Goal: Information Seeking & Learning: Understand process/instructions

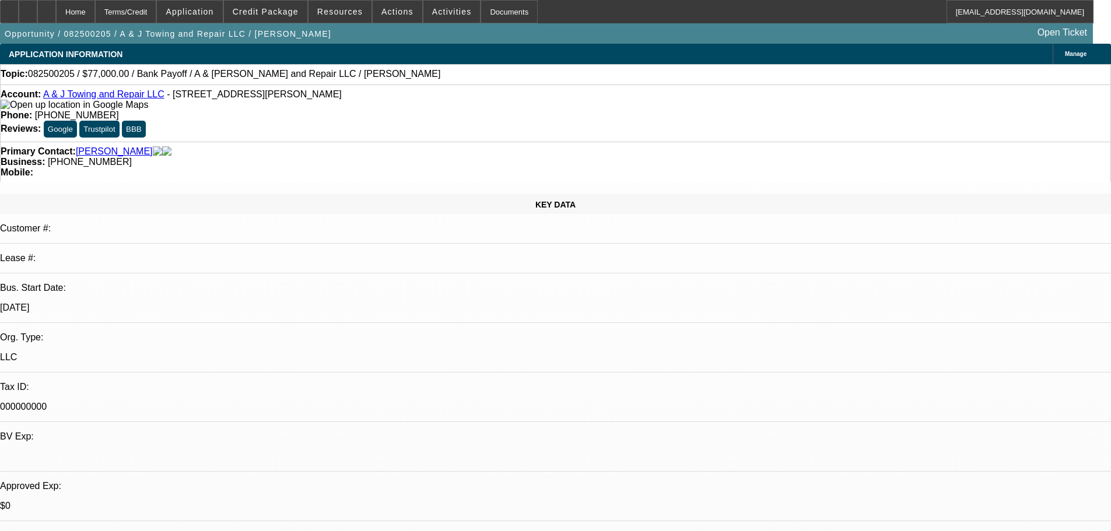
select select "0"
select select "2"
select select "0.1"
select select "4"
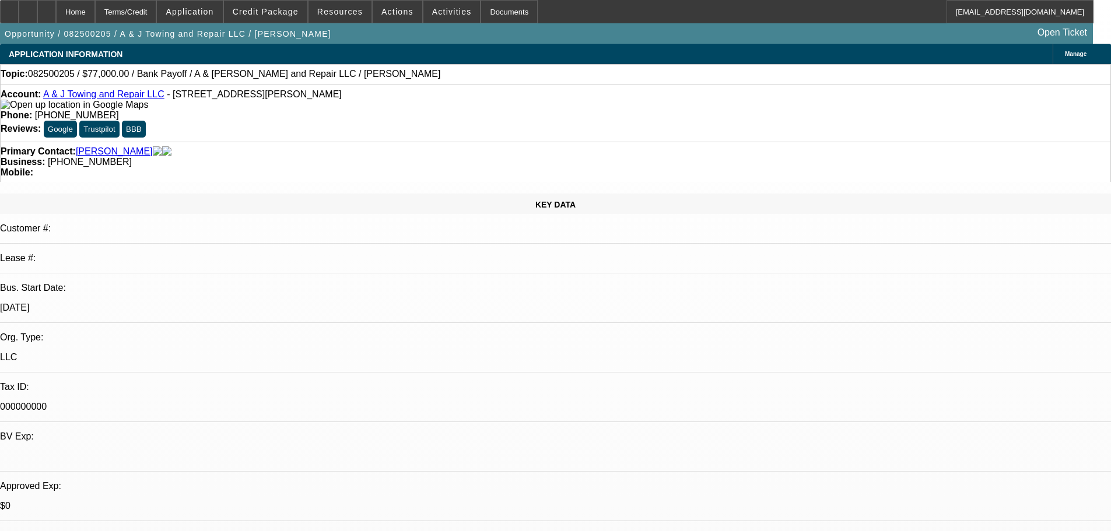
select select "0"
select select "2"
select select "0.1"
select select "4"
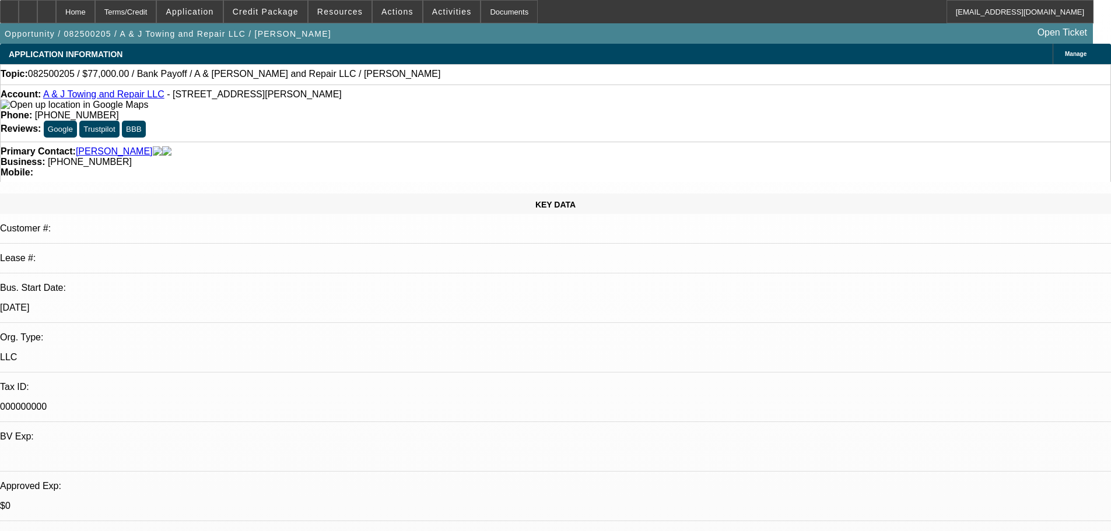
select select "0"
select select "2"
select select "0.1"
select select "4"
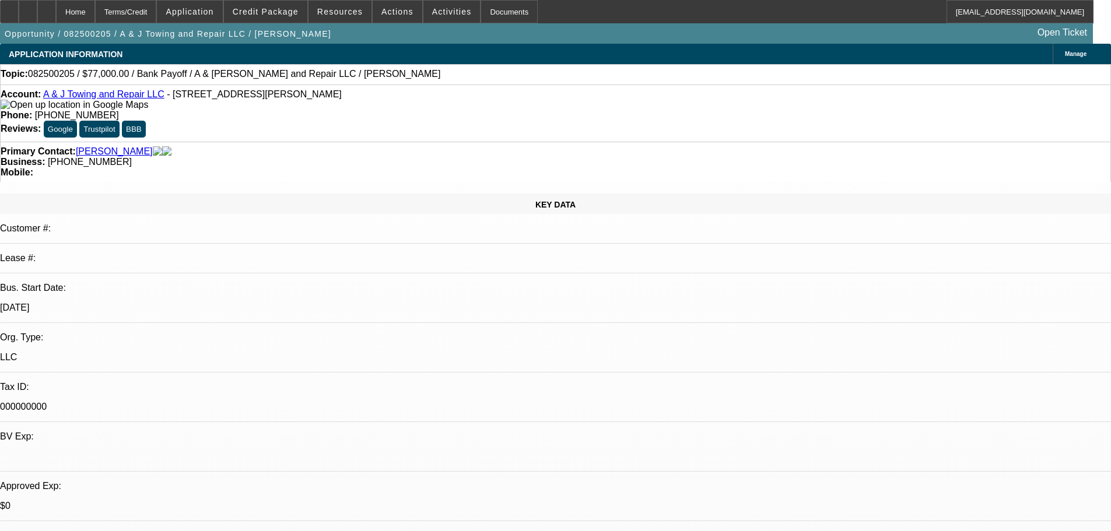
select select "0"
select select "2"
select select "0.1"
select select "4"
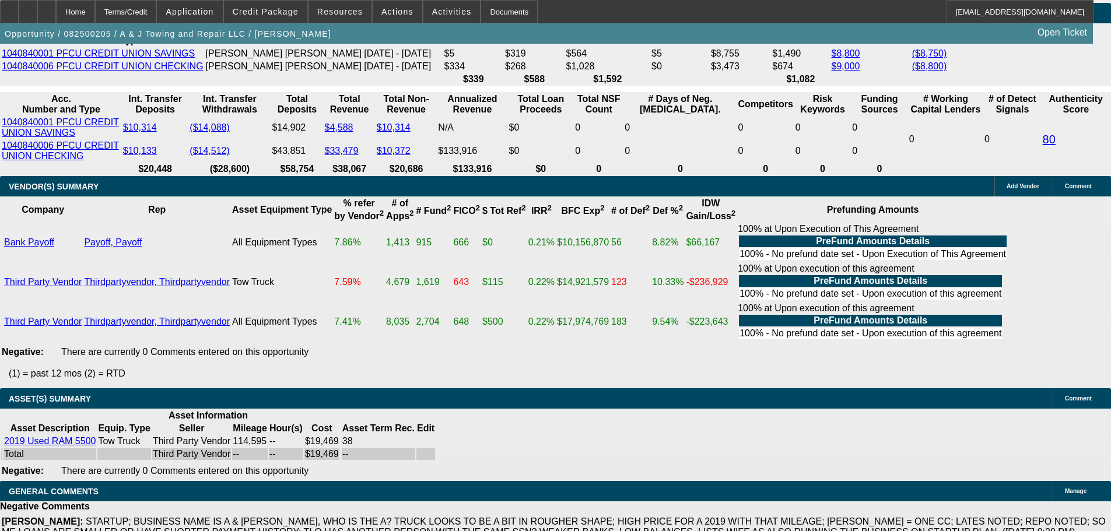
scroll to position [2158, 0]
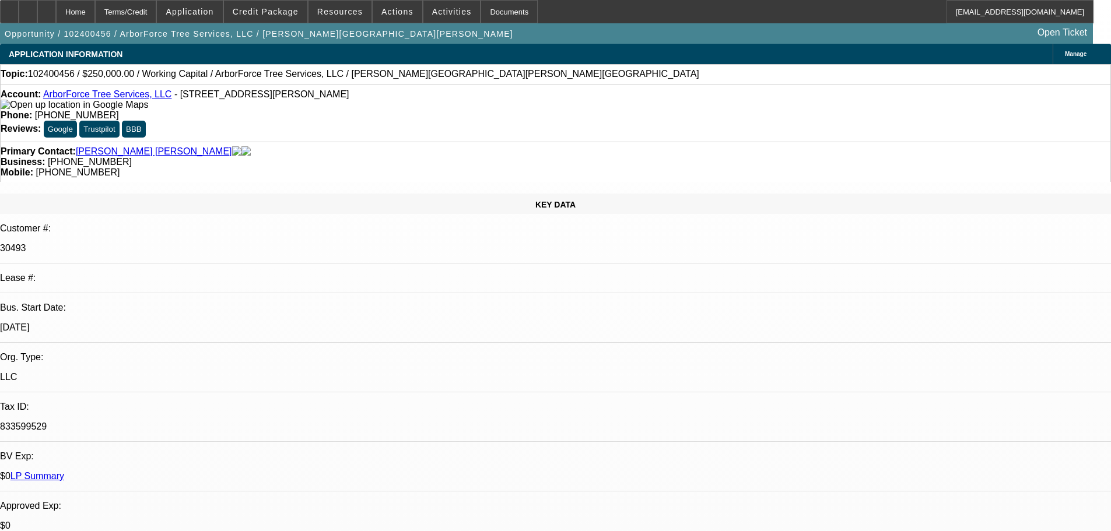
select select "0"
select select "2"
select select "0"
select select "6"
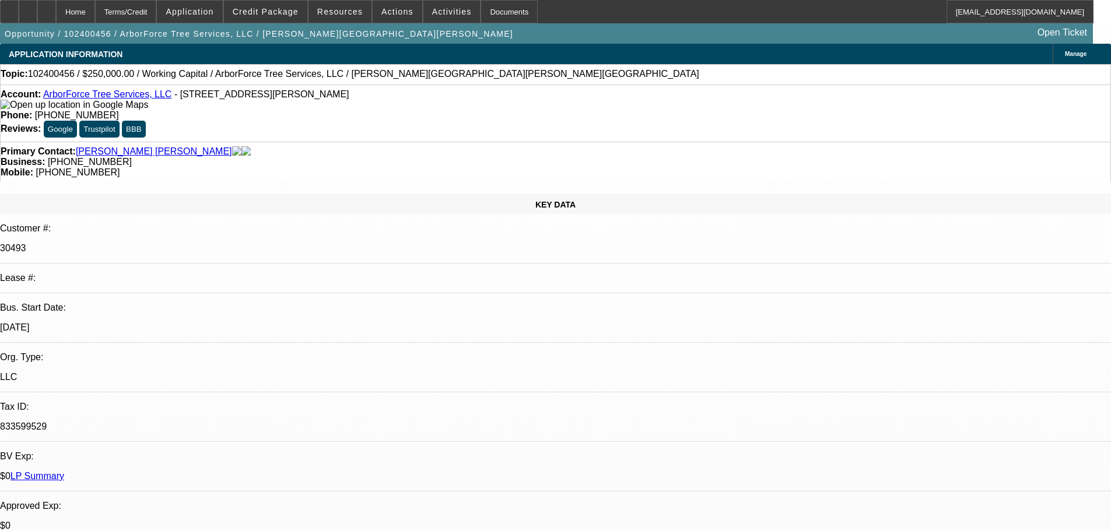
select select "0"
select select "2"
select select "0"
select select "6"
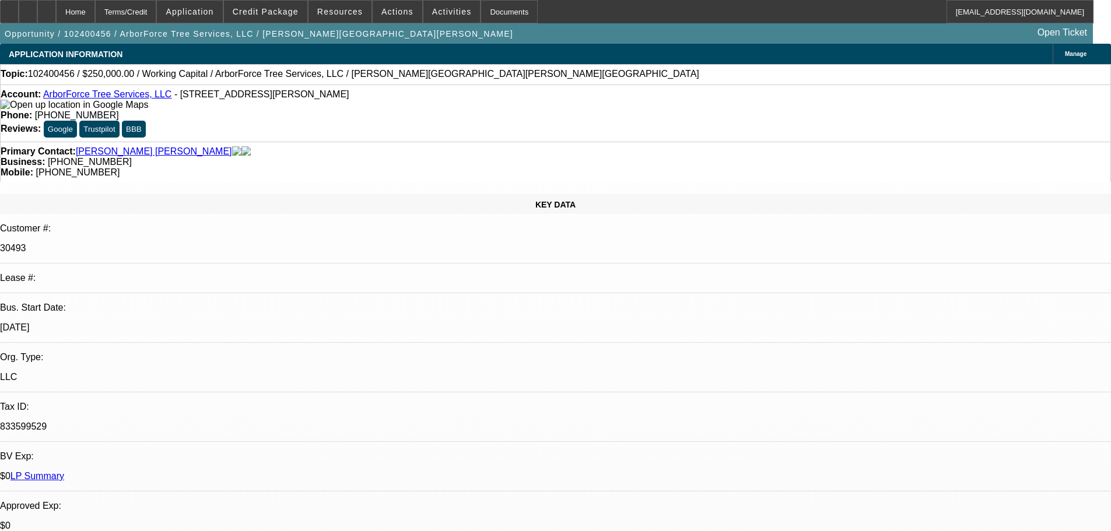
select select "0"
select select "2"
select select "0"
select select "6"
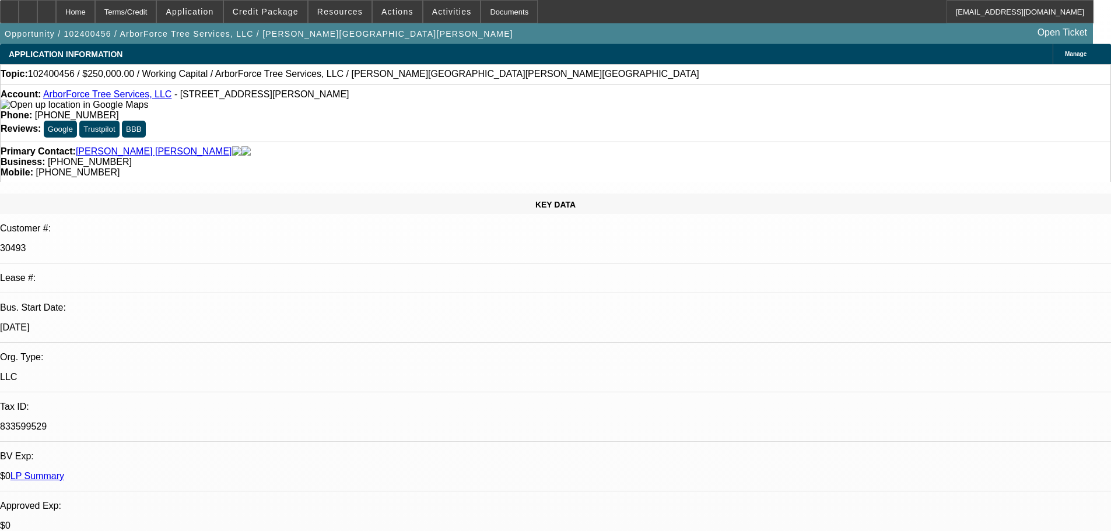
select select "0"
select select "2"
select select "0"
select select "6"
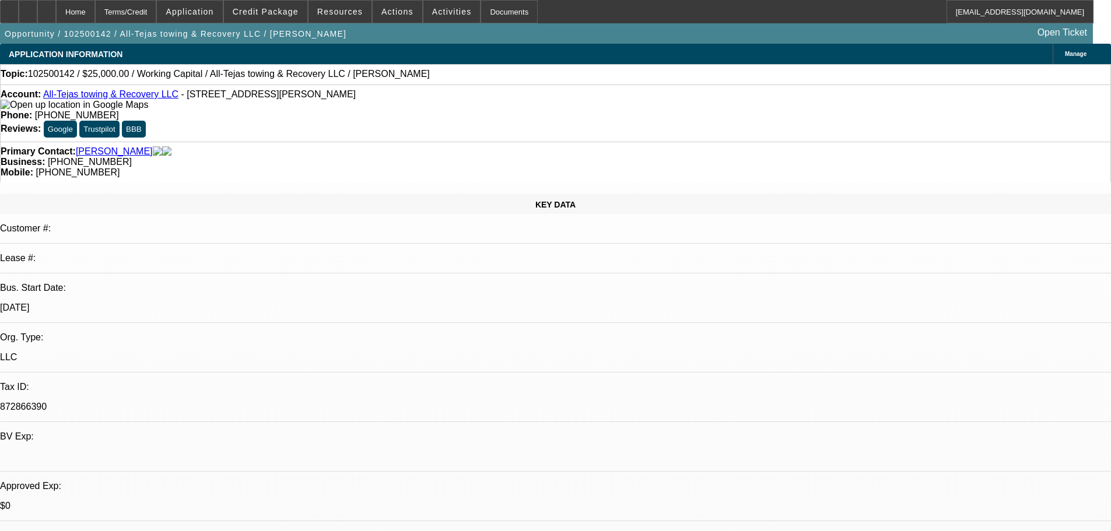
select select "0"
select select "2"
select select "0.1"
select select "4"
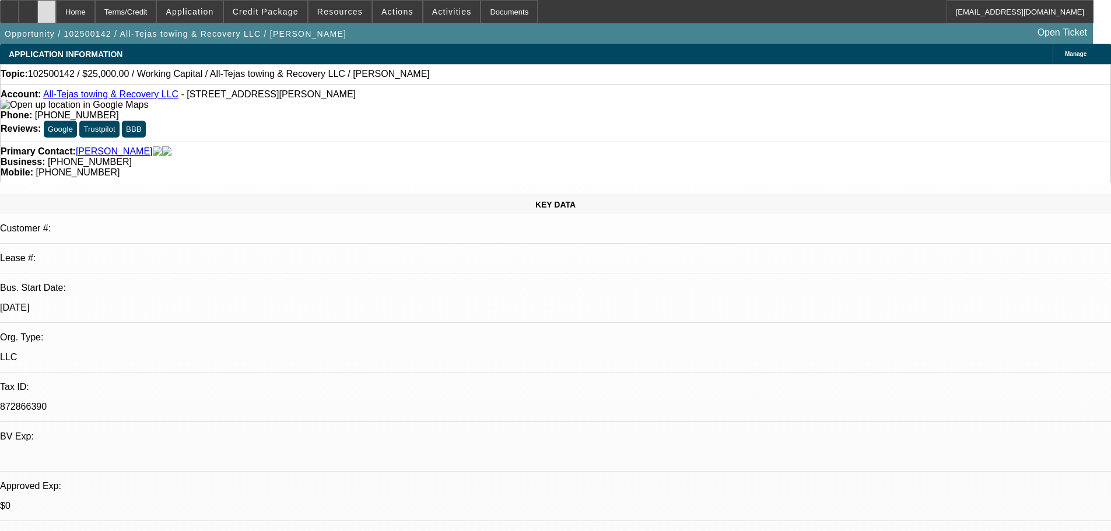
click at [56, 10] on div at bounding box center [46, 11] width 19 height 23
select select "0"
select select "2"
select select "0.1"
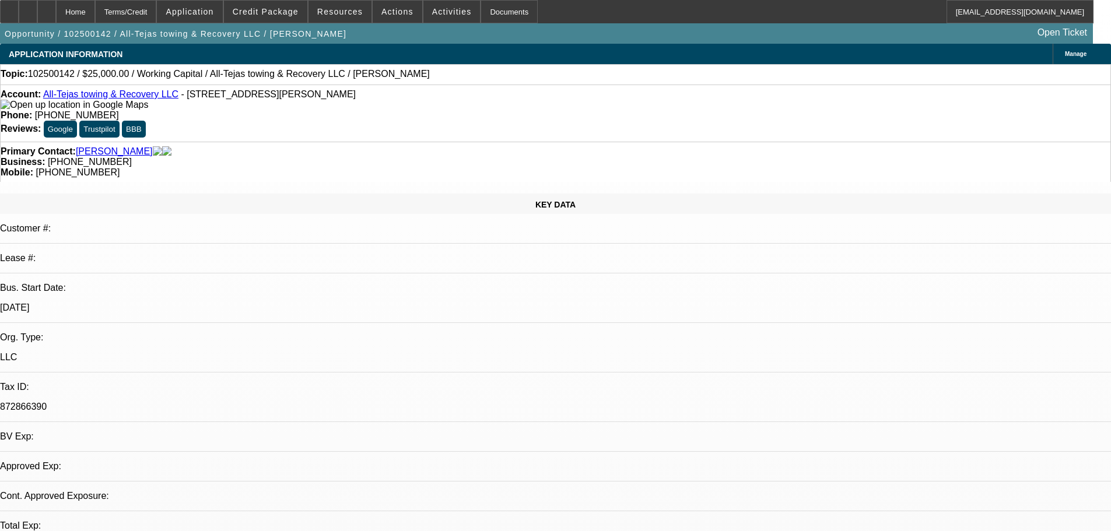
select select "4"
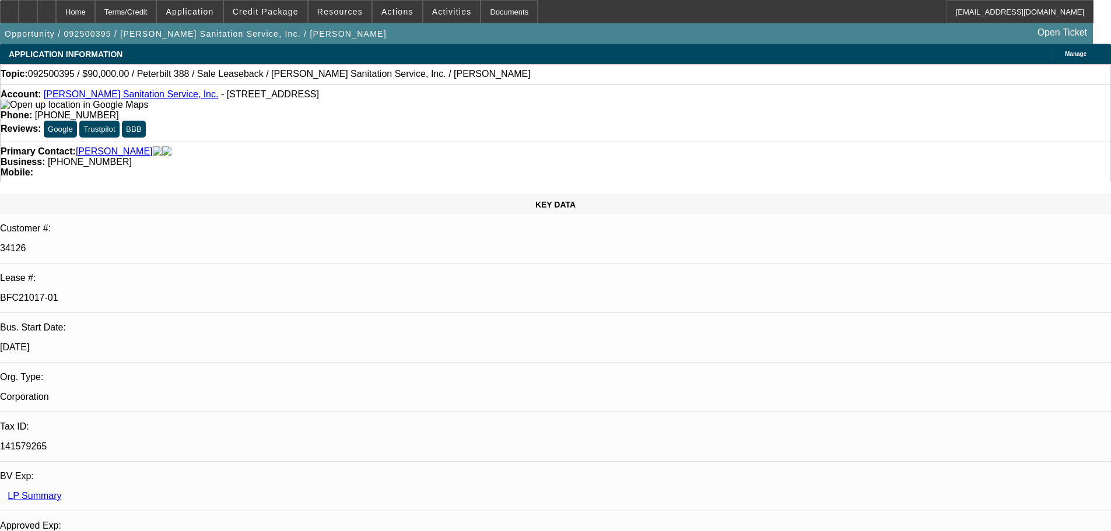
select select "0"
select select "2"
select select "0"
select select "6"
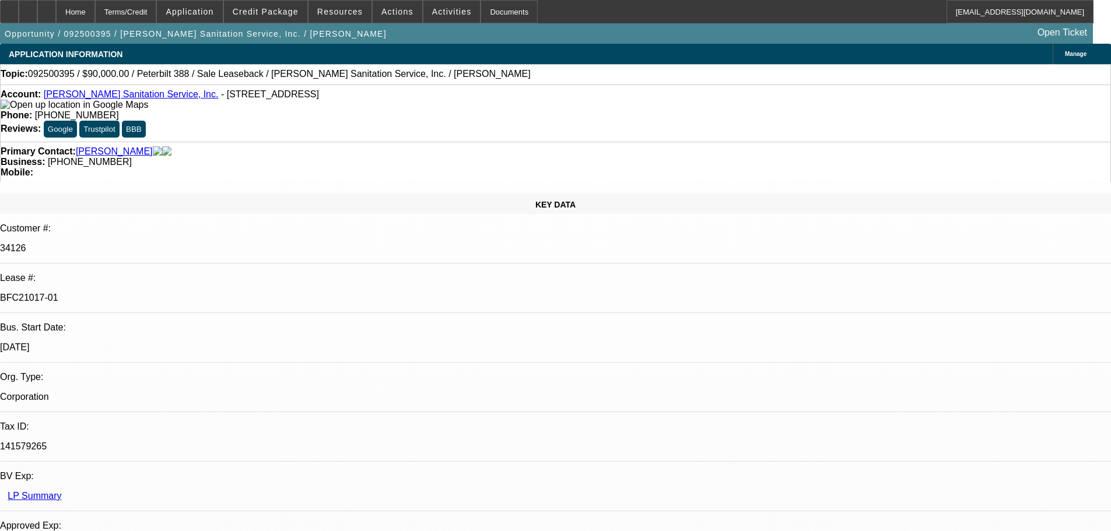
select select "0"
select select "2"
select select "0"
select select "6"
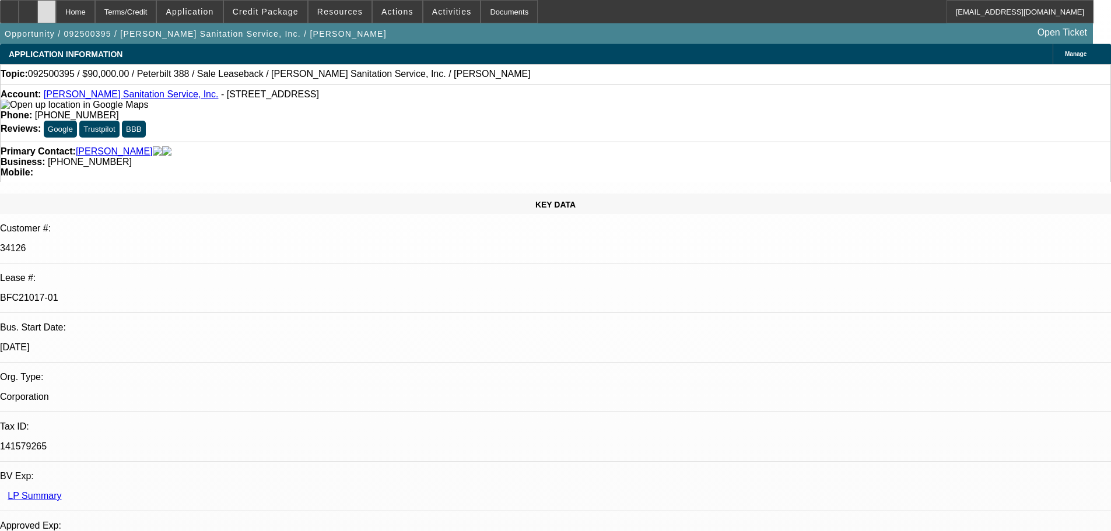
click at [47, 8] on icon at bounding box center [47, 8] width 0 height 0
select select "0"
select select "2"
select select "0"
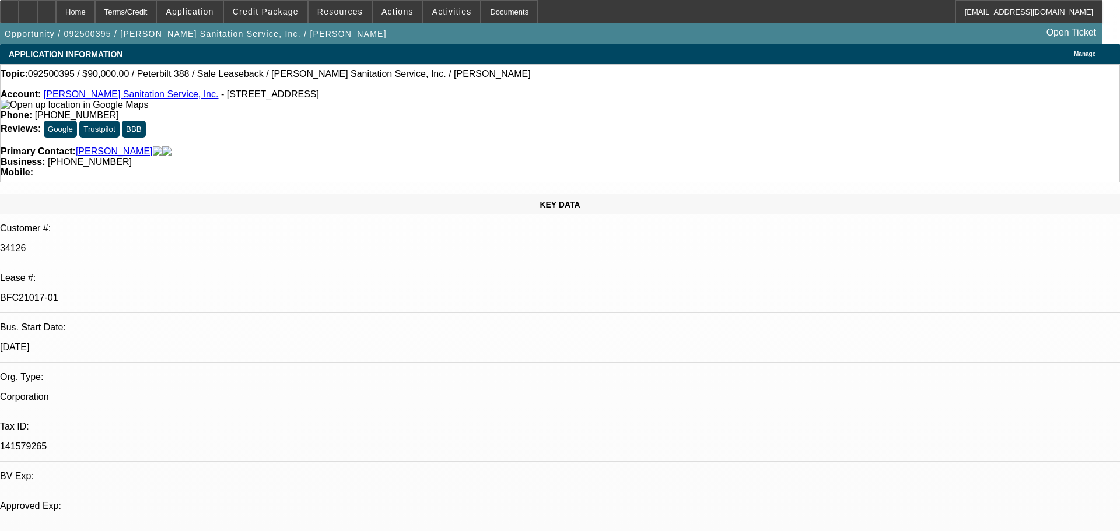
select select "6"
select select "0"
select select "2"
select select "0"
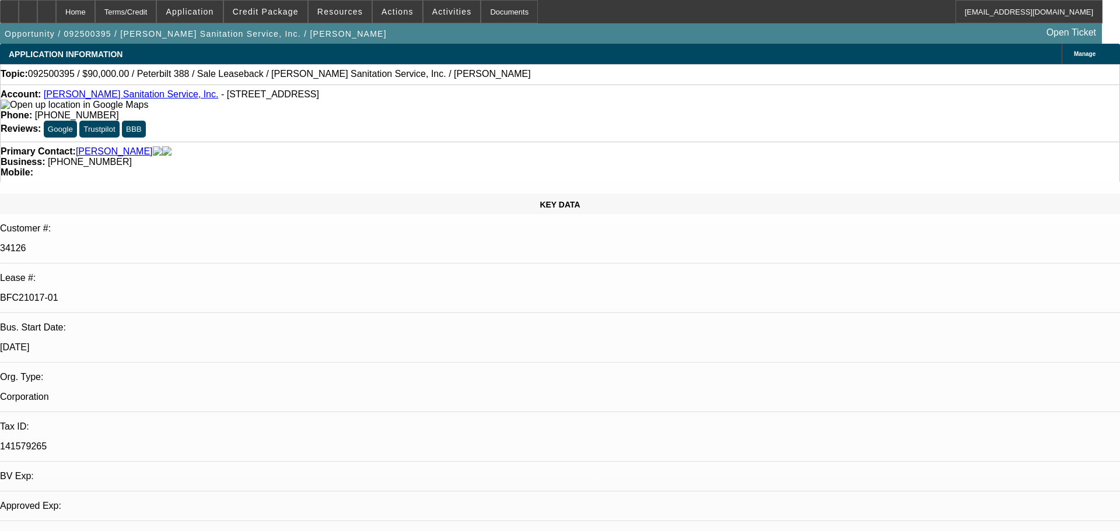
select select "6"
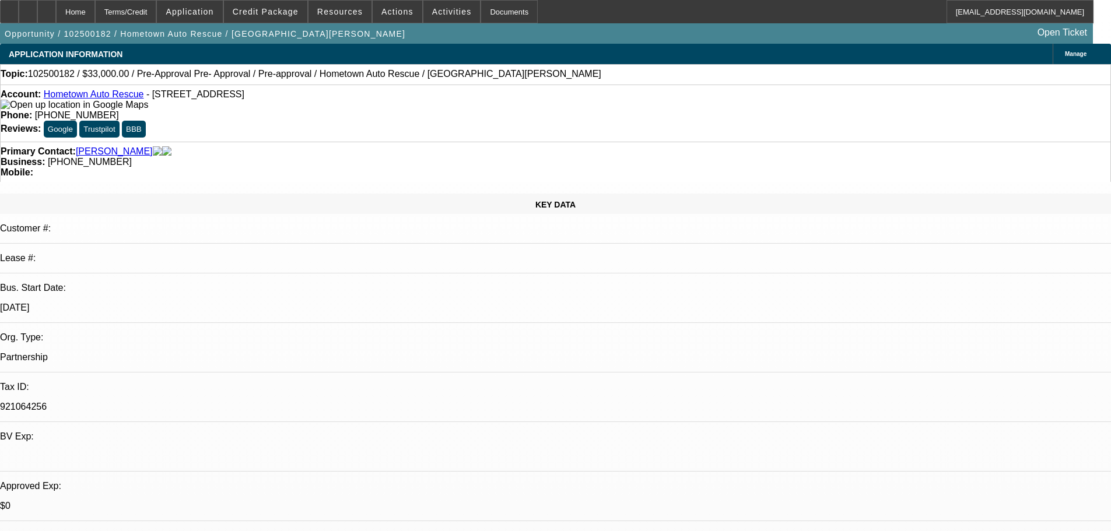
select select "0.15"
select select "2"
select select "0.1"
select select "4"
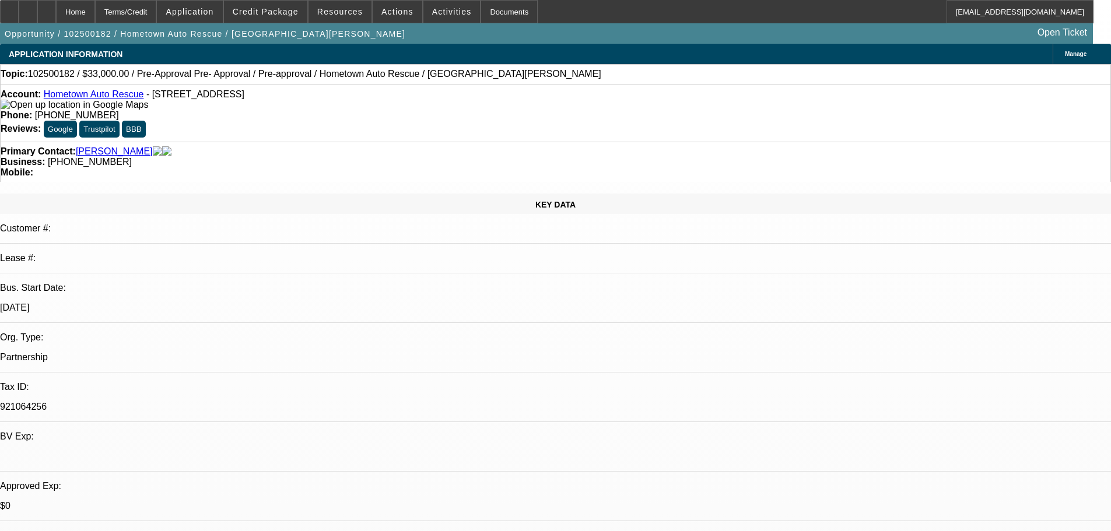
select select "0"
select select "2"
select select "0.1"
select select "4"
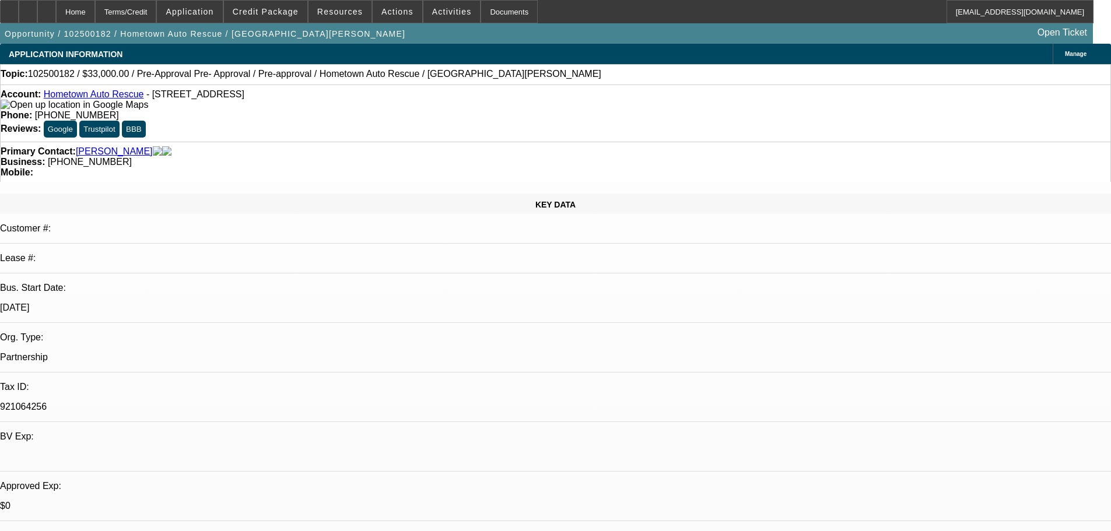
select select "0"
select select "2"
select select "0.1"
select select "4"
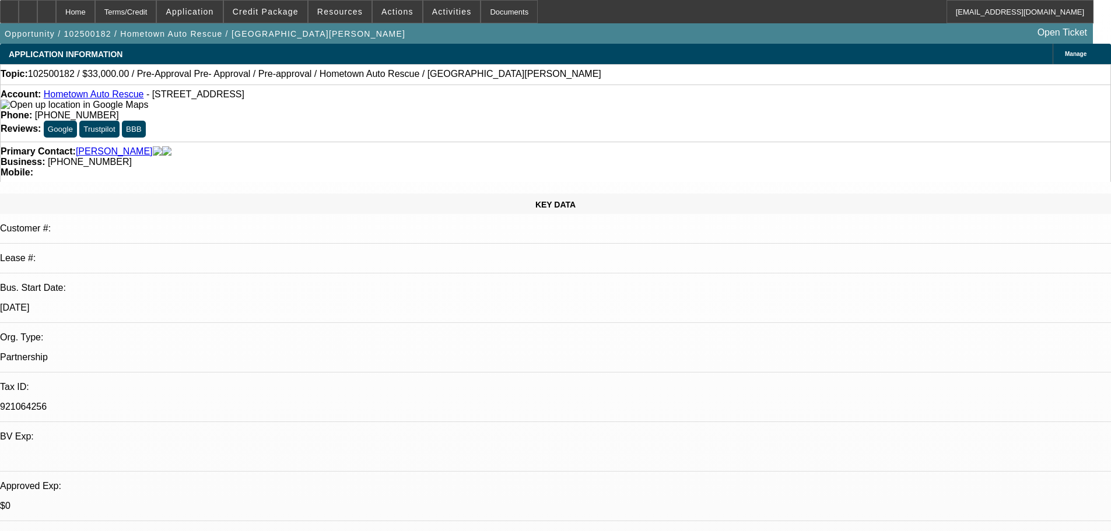
select select "0.1"
select select "2"
select select "0.1"
select select "4"
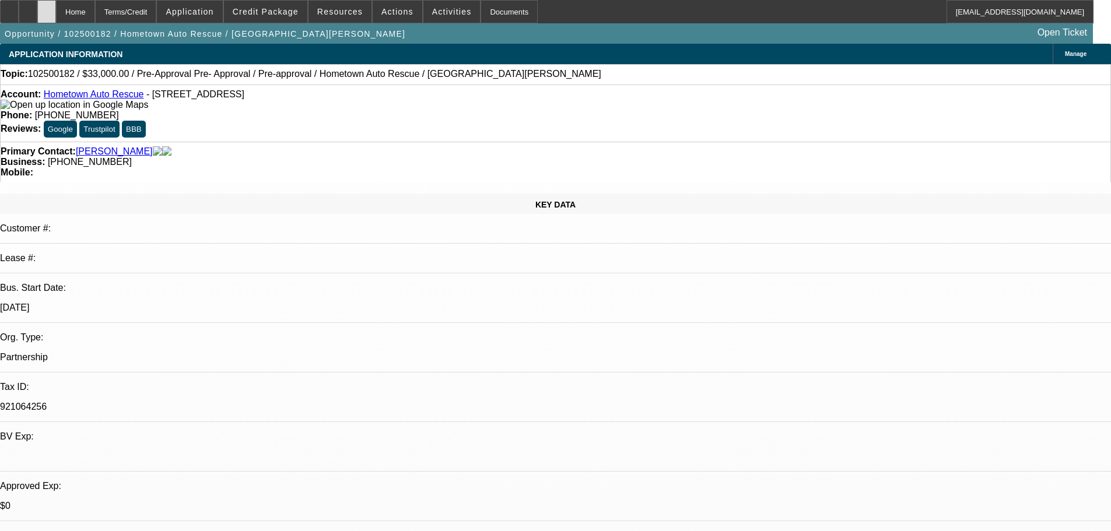
click at [56, 10] on div at bounding box center [46, 11] width 19 height 23
select select "0.15"
select select "2"
select select "0.1"
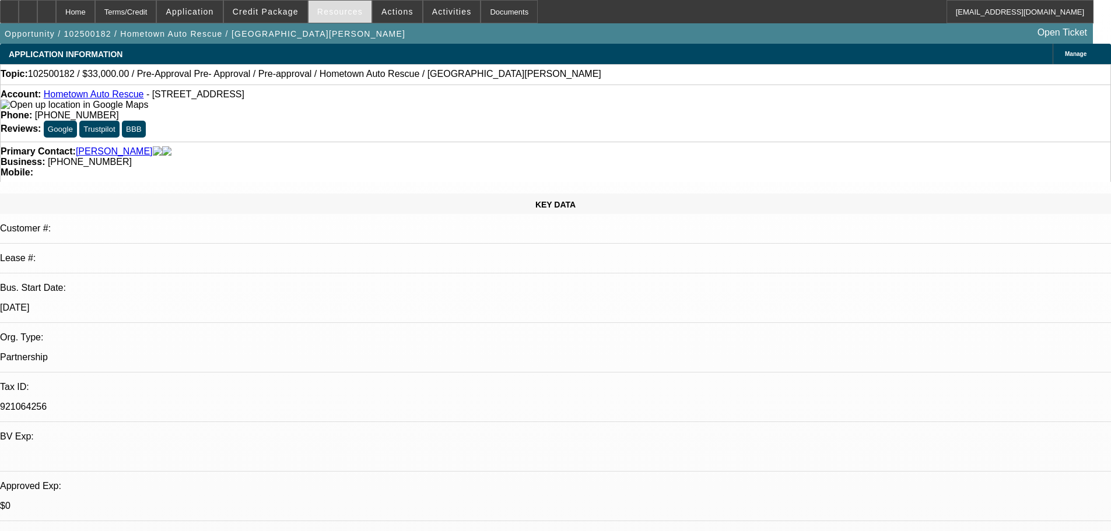
select select "4"
select select "0"
select select "2"
select select "0.1"
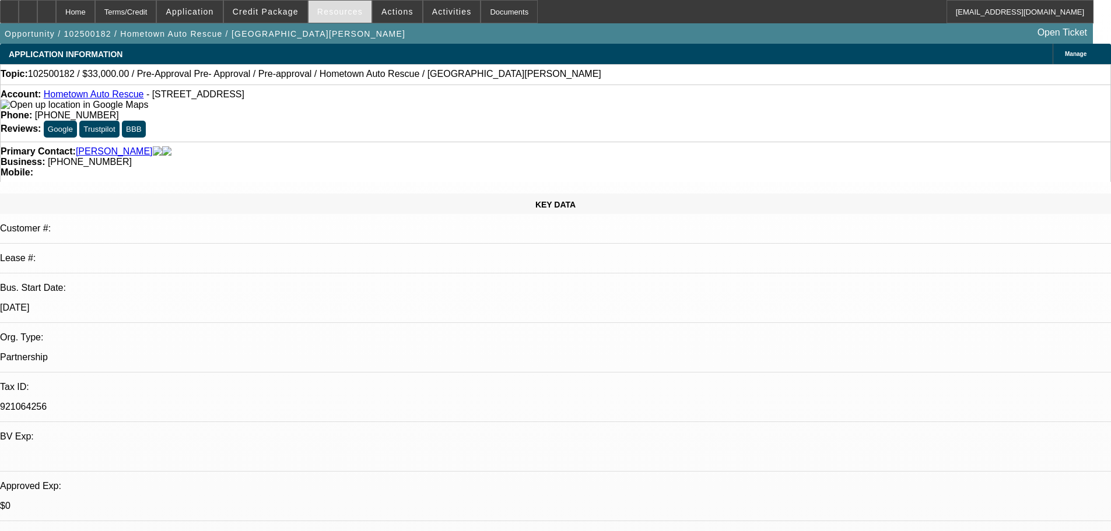
select select "4"
select select "0"
select select "2"
select select "0.1"
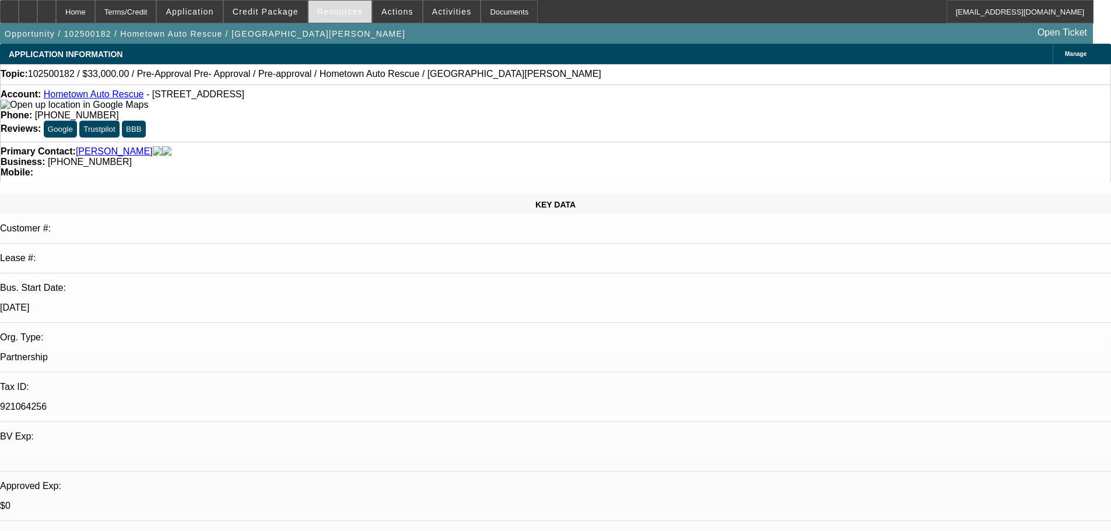
select select "4"
select select "0.1"
select select "2"
select select "0.1"
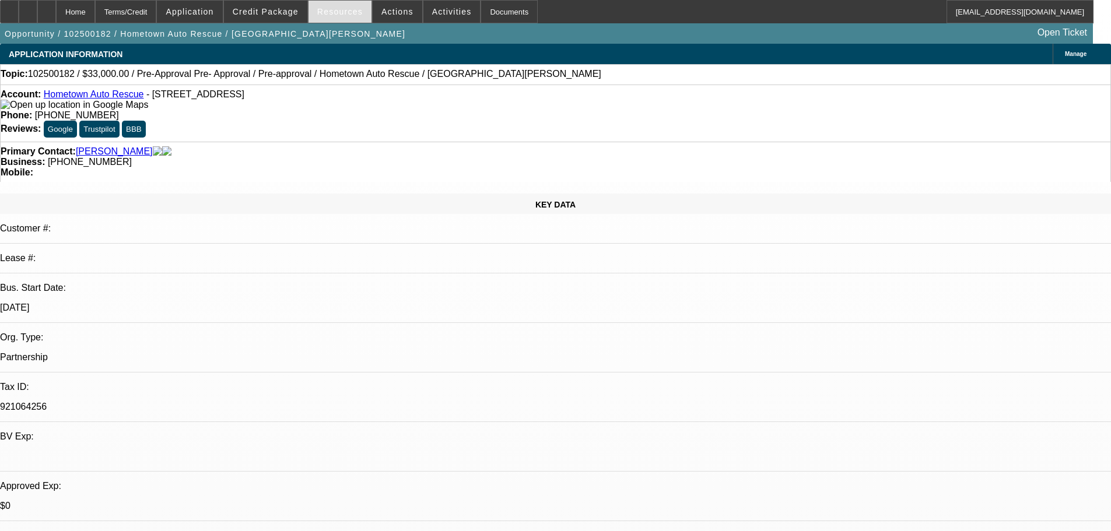
select select "4"
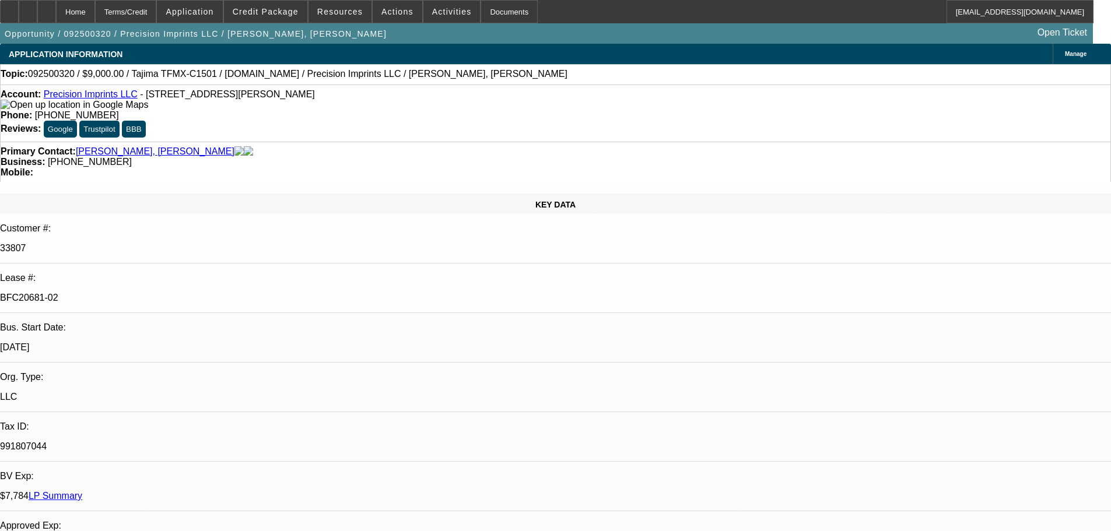
select select "0"
select select "2"
select select "0.1"
select select "4"
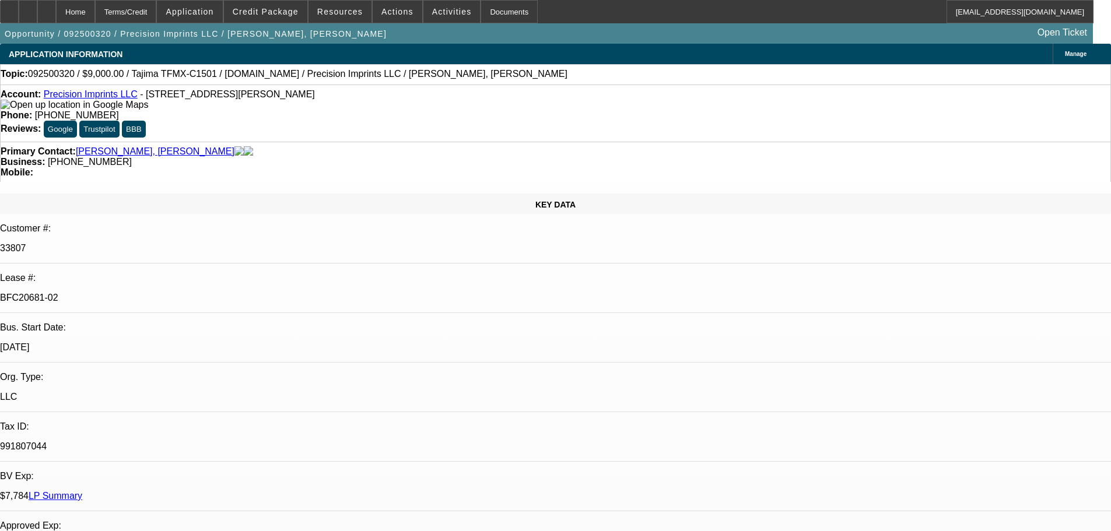
select select "0"
select select "2"
select select "0.1"
select select "4"
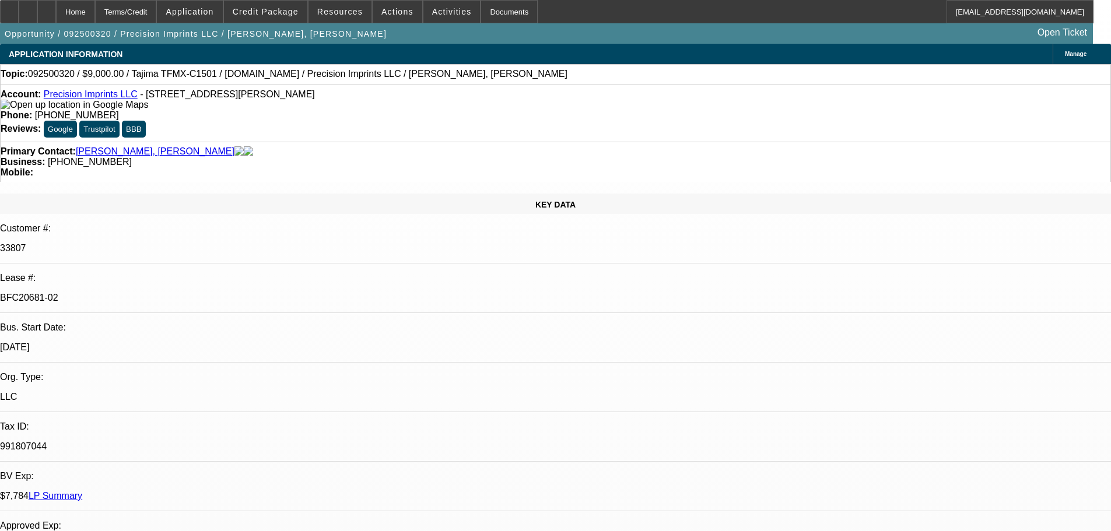
select select "0"
select select "2"
select select "0.1"
select select "4"
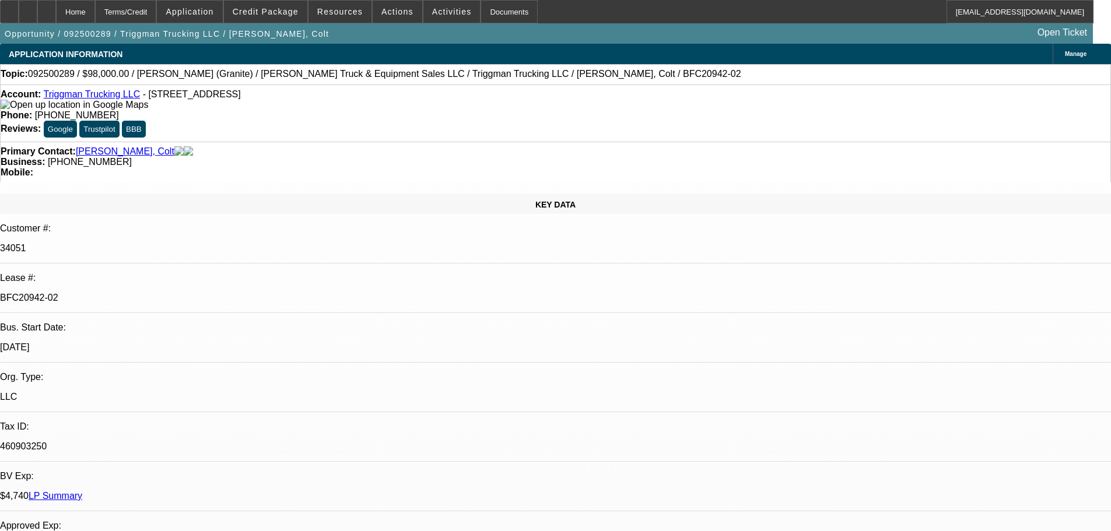
select select "0"
select select "2"
select select "0"
select select "6"
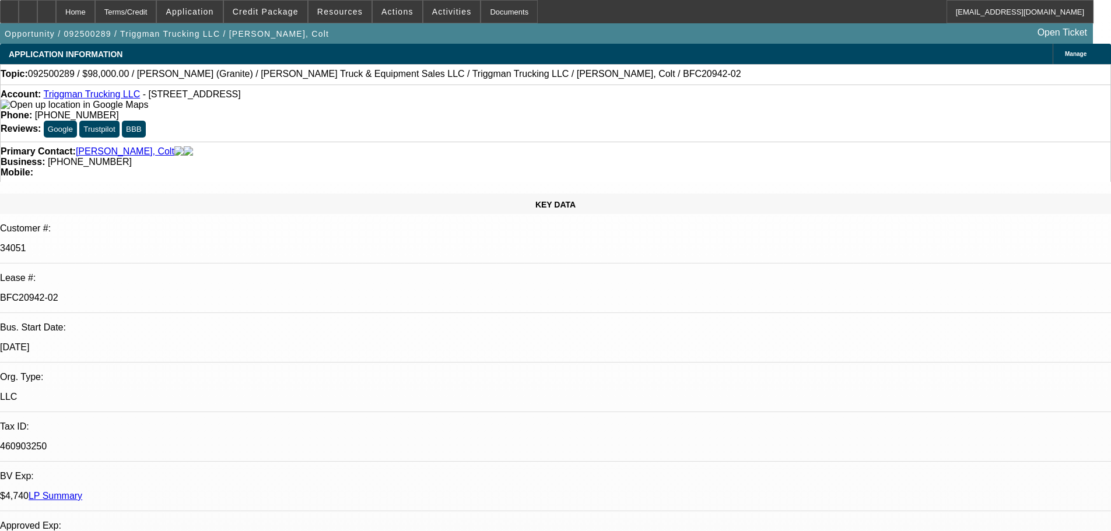
select select "0"
select select "2"
select select "0"
select select "6"
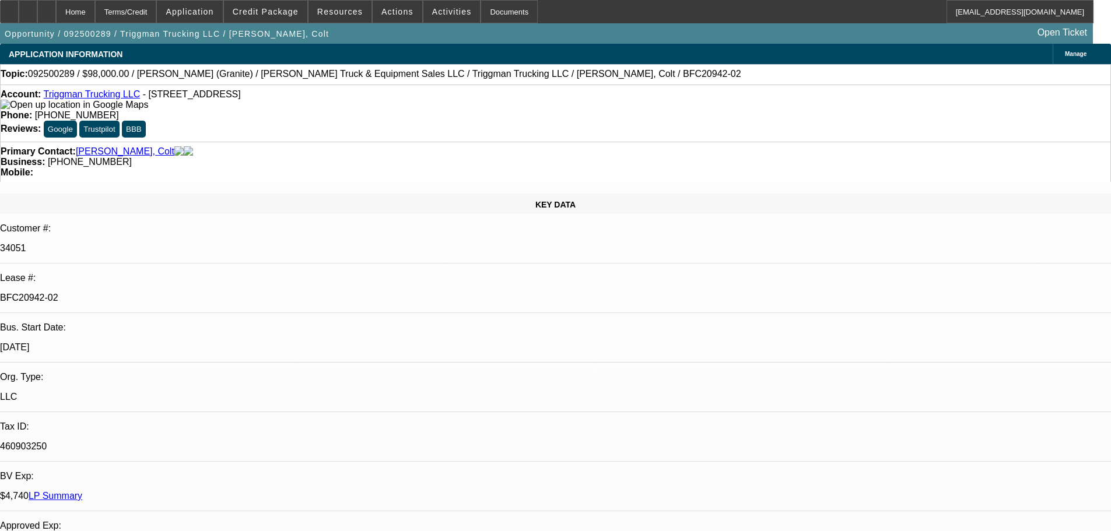
select select "0"
select select "2"
select select "0"
select select "6"
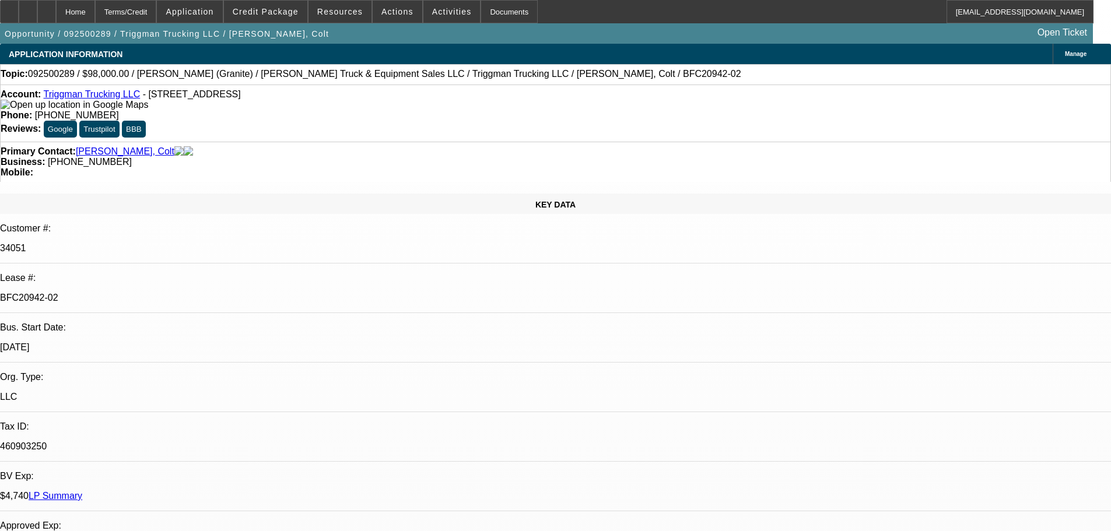
select select "0"
select select "2"
select select "0"
select select "6"
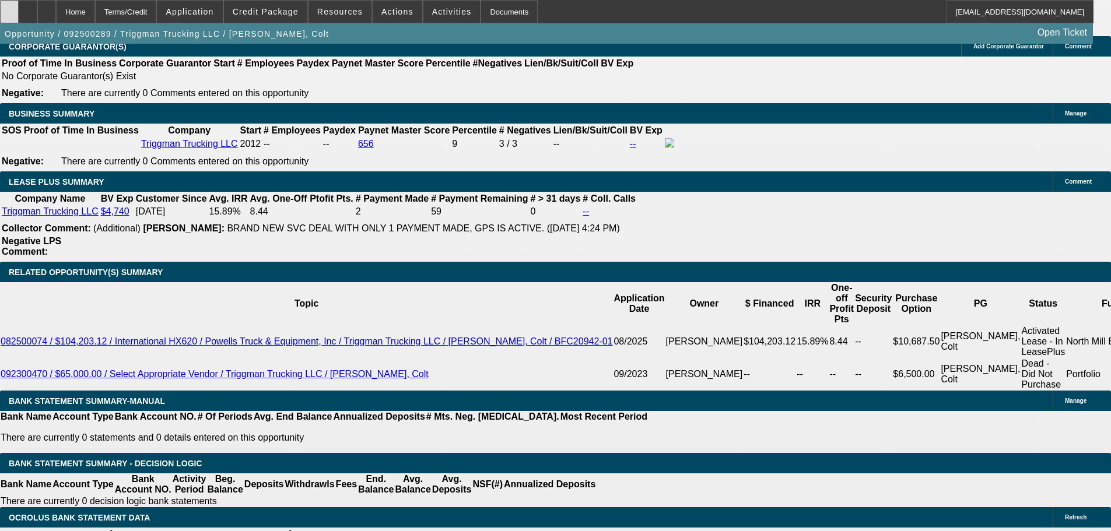
scroll to position [350, 0]
click at [56, 8] on div at bounding box center [46, 11] width 19 height 23
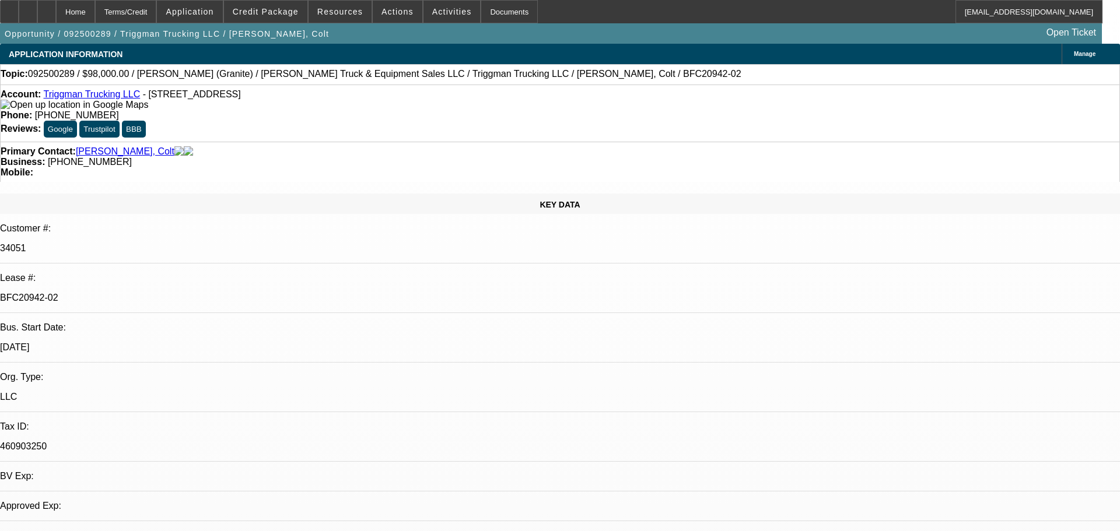
select select "0"
select select "2"
select select "0"
select select "6"
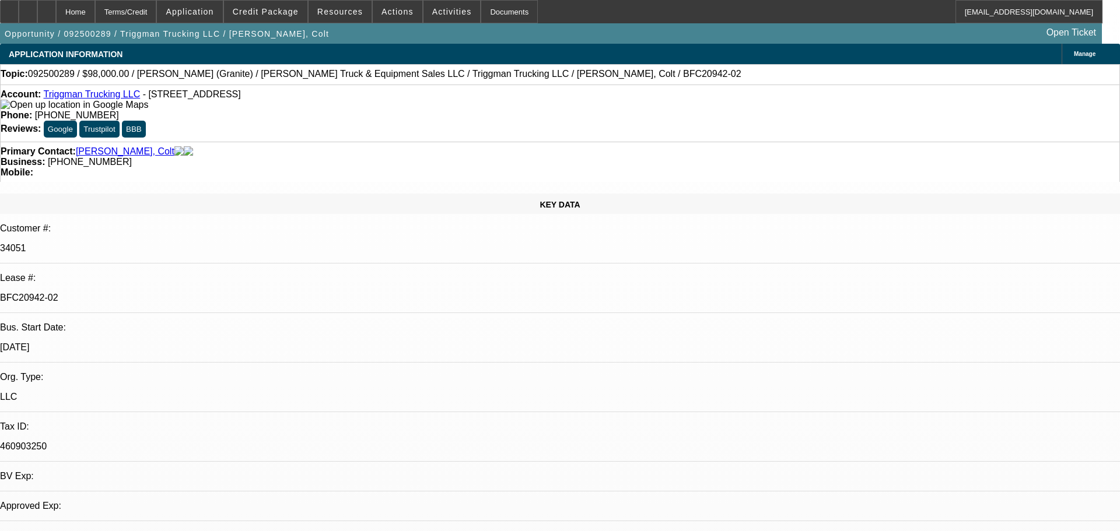
select select "0"
select select "2"
select select "0"
select select "6"
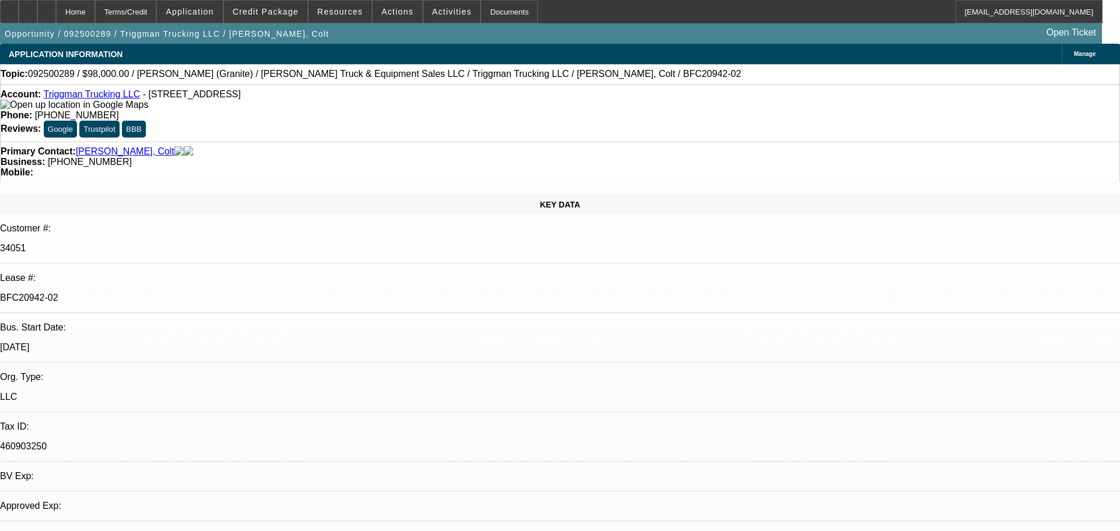
select select "0"
select select "2"
select select "0"
select select "6"
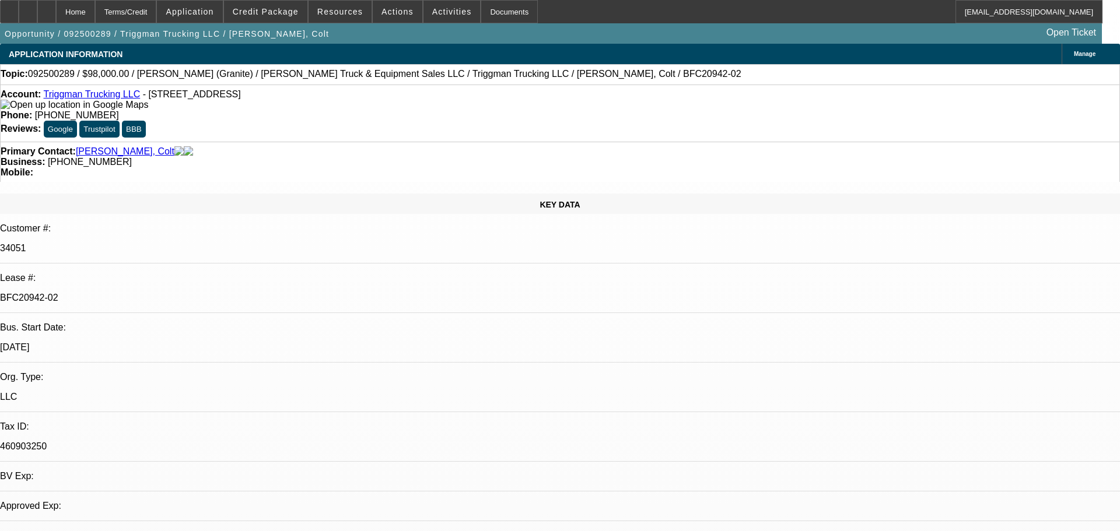
select select "0"
select select "2"
select select "0"
select select "6"
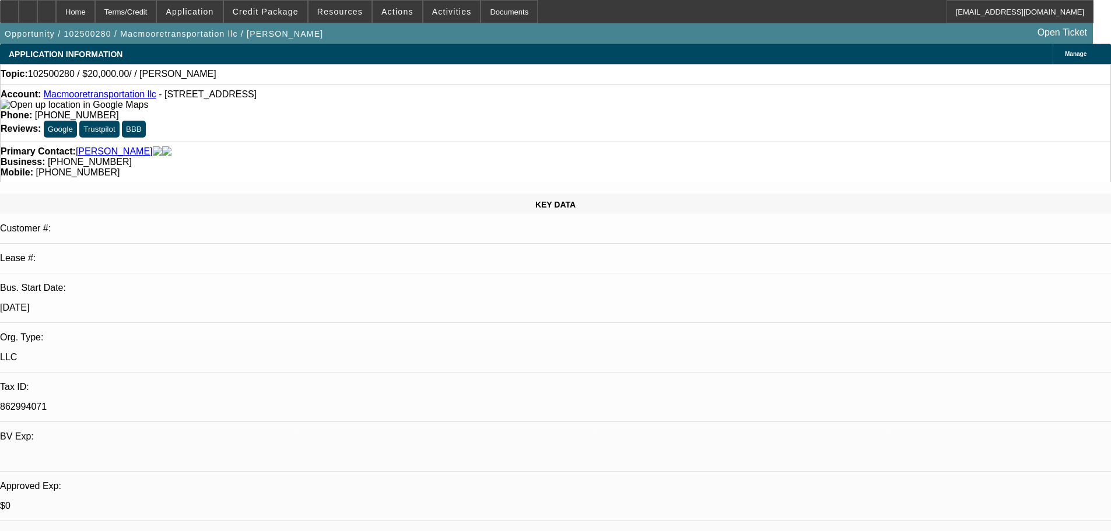
select select "0"
select select "2"
select select "0.1"
select select "4"
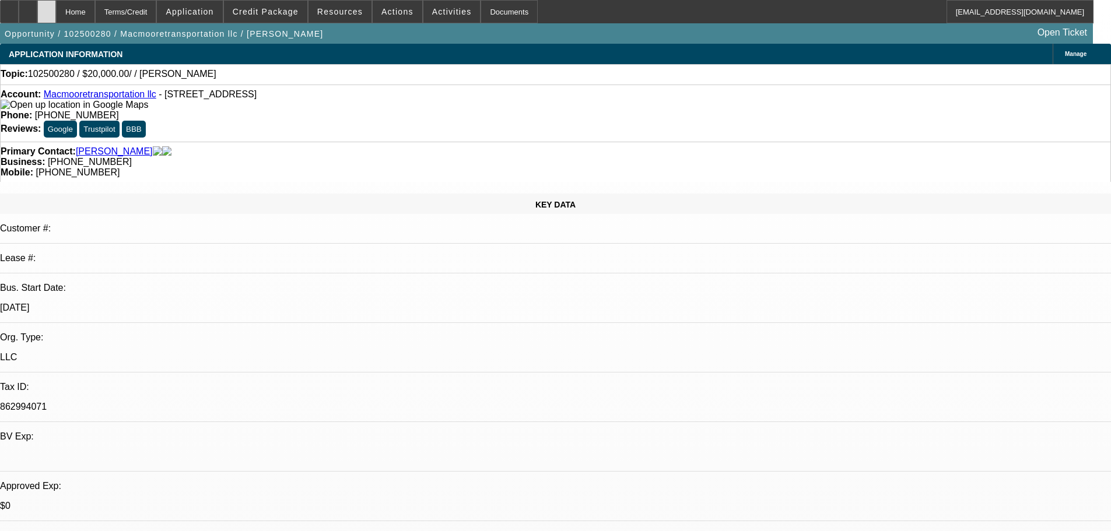
click at [47, 8] on icon at bounding box center [47, 8] width 0 height 0
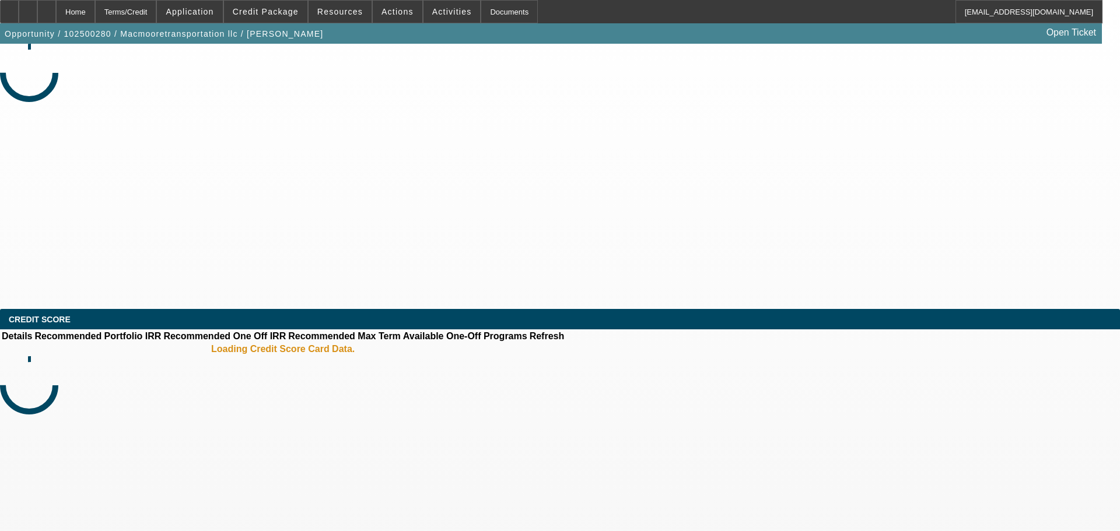
select select "0"
select select "2"
select select "0.1"
select select "4"
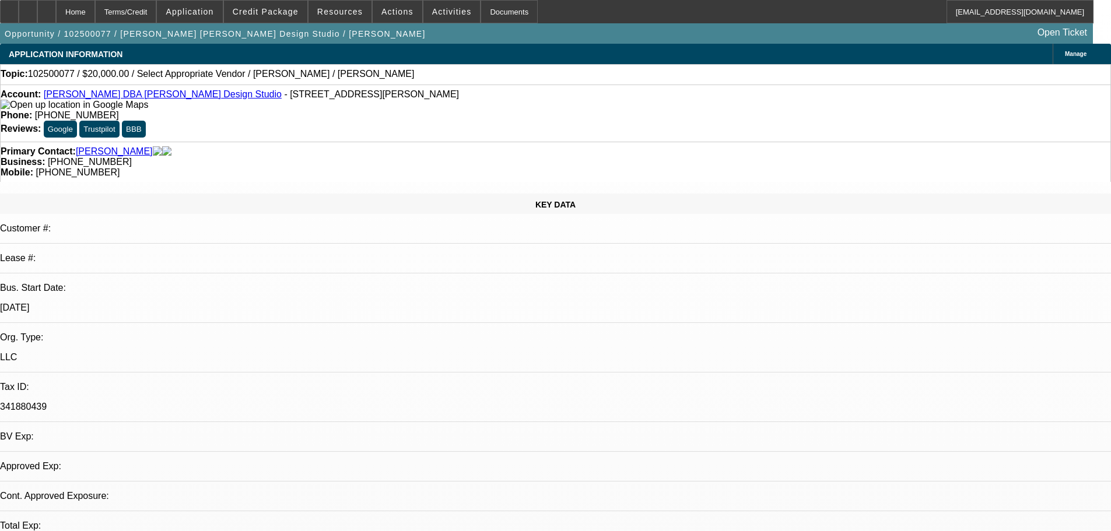
select select "0"
select select "2"
select select "0.1"
select select "4"
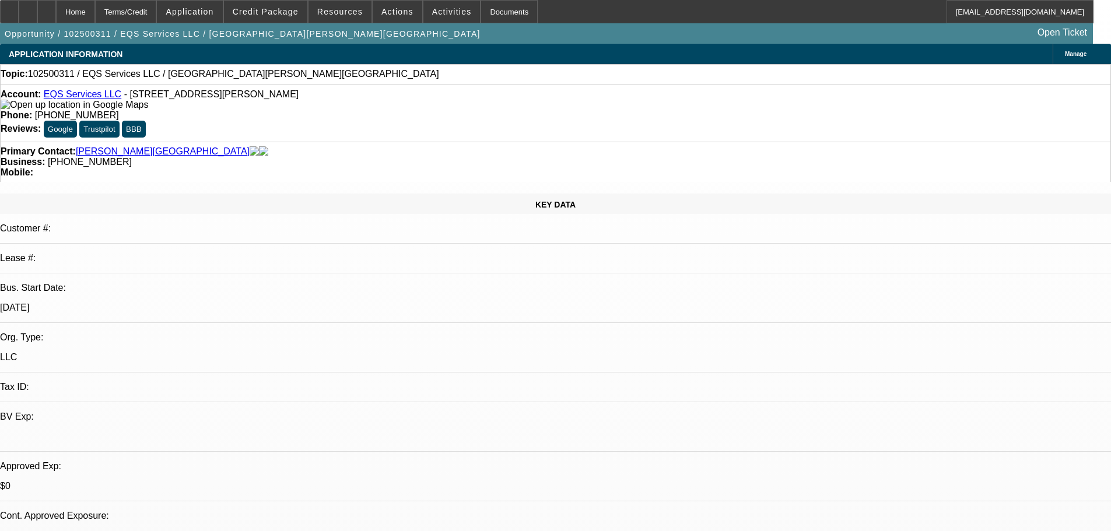
select select "0"
select select "2"
select select "0.1"
select select "4"
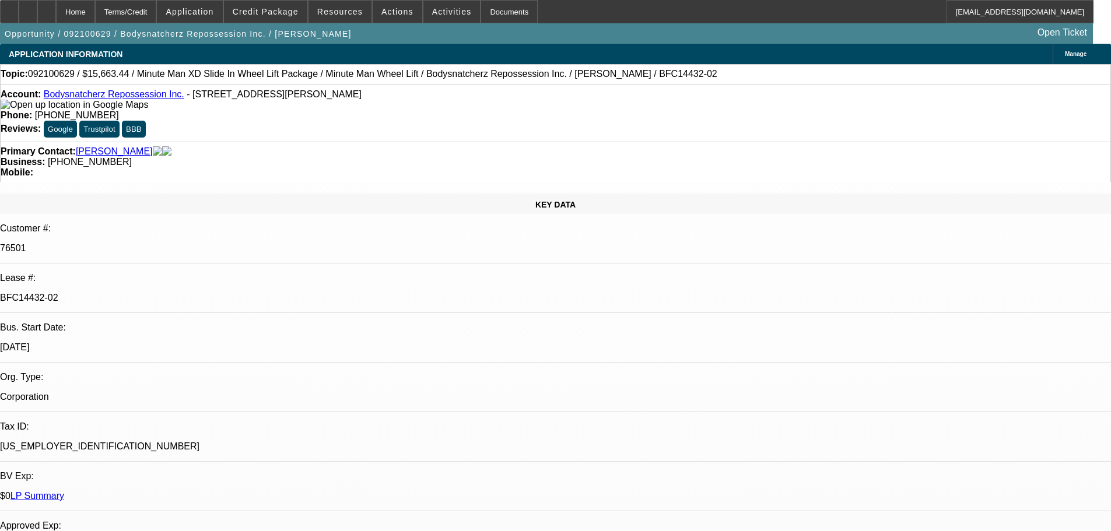
select select "0"
select select "6"
select select "0"
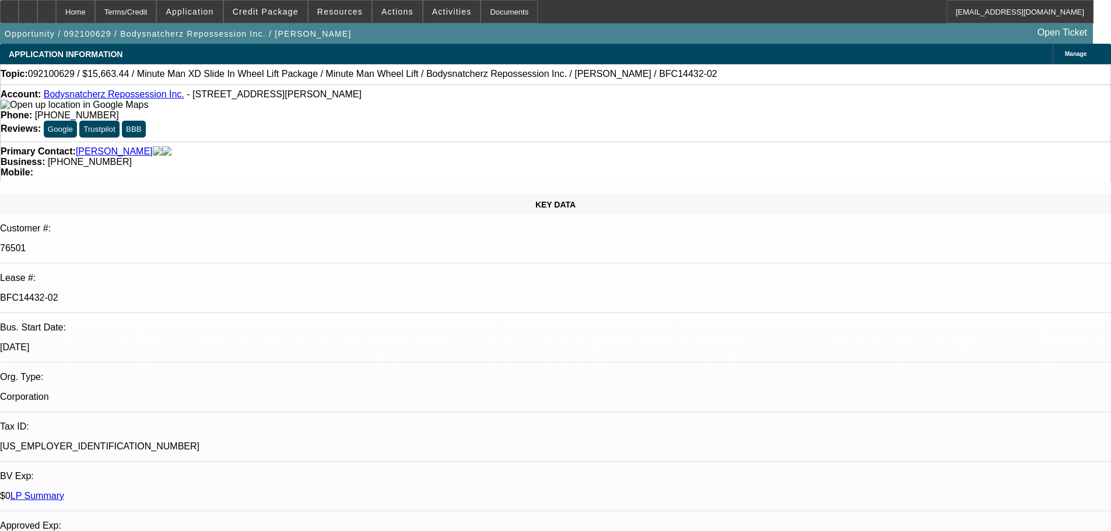
select select "0"
select select "6"
select select "0"
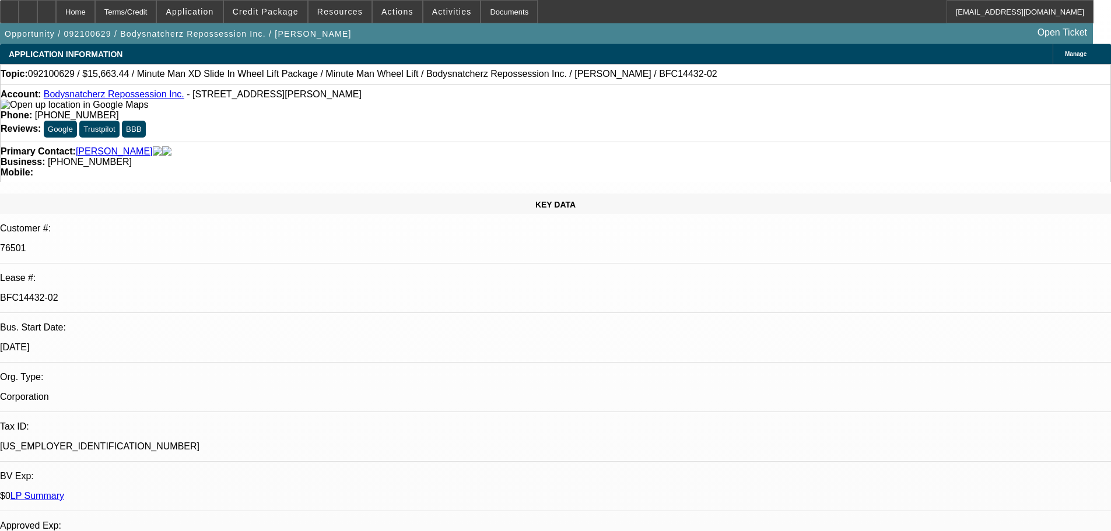
select select "0"
select select "6"
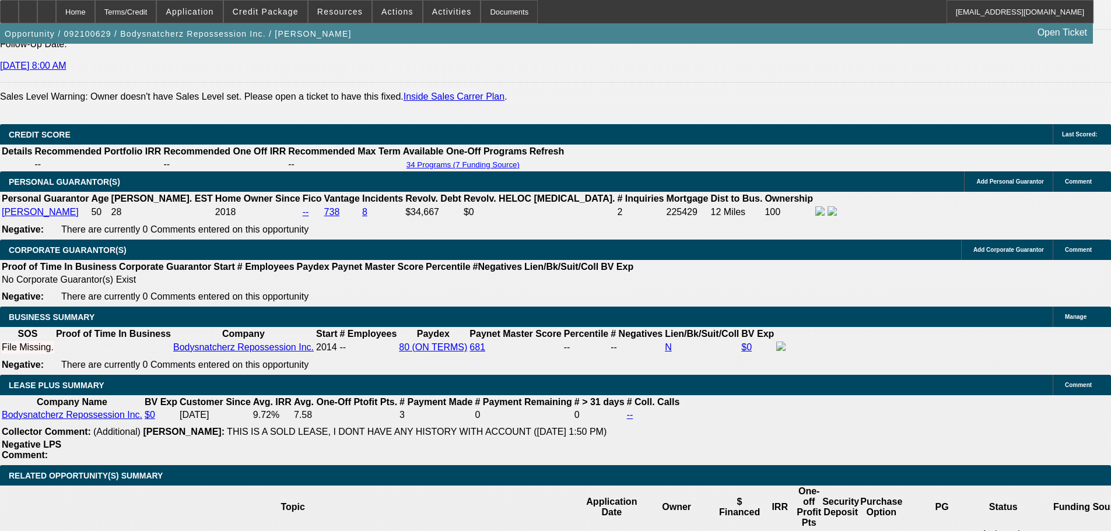
scroll to position [1808, 0]
